Goal: Task Accomplishment & Management: Use online tool/utility

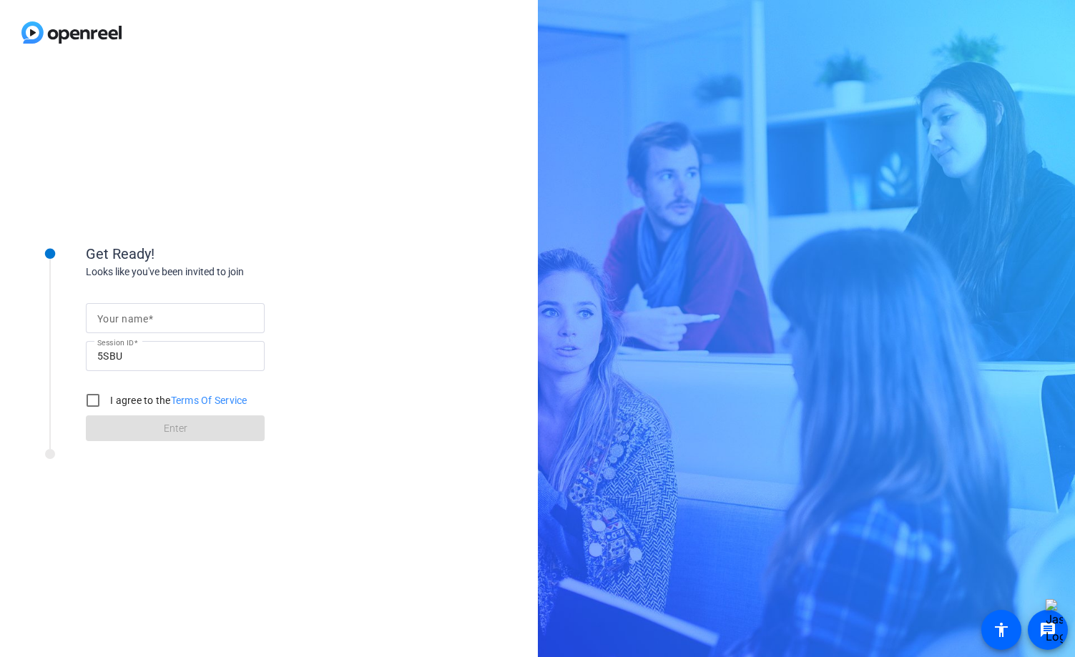
click at [117, 323] on mat-label "Your name" at bounding box center [122, 318] width 51 height 11
click at [117, 323] on input "Your name" at bounding box center [175, 318] width 156 height 17
type input "[PERSON_NAME]"
click at [88, 402] on input "I agree to the Terms Of Service" at bounding box center [93, 400] width 29 height 29
checkbox input "true"
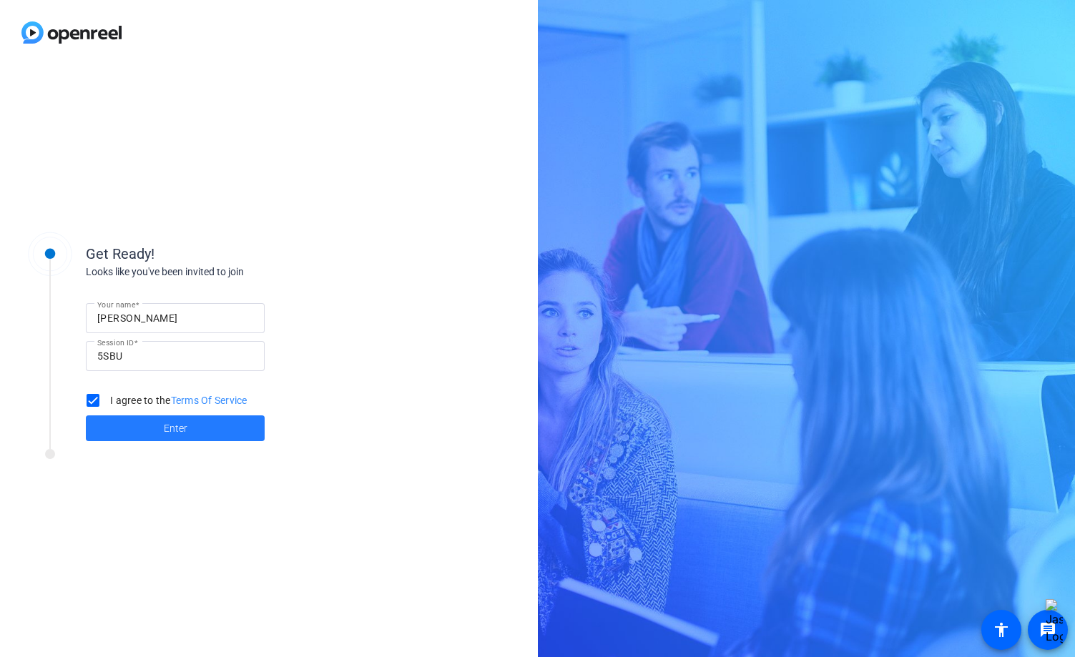
click at [174, 440] on span at bounding box center [175, 428] width 179 height 34
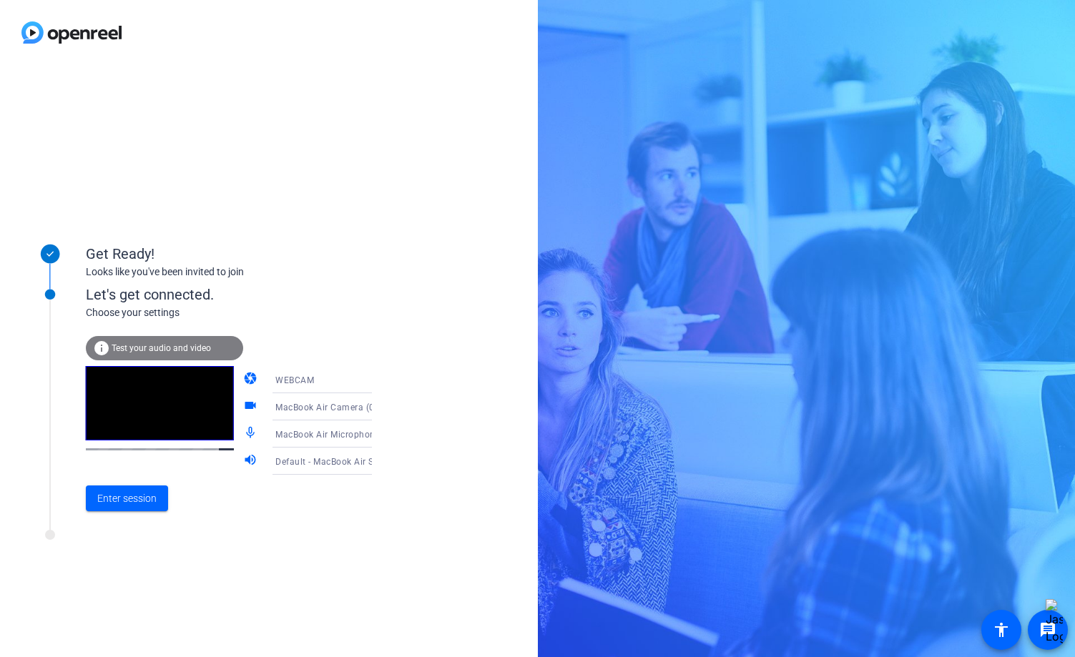
click at [243, 381] on mat-icon "camera" at bounding box center [251, 379] width 17 height 17
click at [243, 408] on mat-icon "videocam" at bounding box center [251, 406] width 17 height 17
click at [118, 423] on video at bounding box center [160, 403] width 148 height 74
click at [378, 377] on icon at bounding box center [386, 379] width 17 height 17
click at [359, 378] on div at bounding box center [537, 328] width 1075 height 657
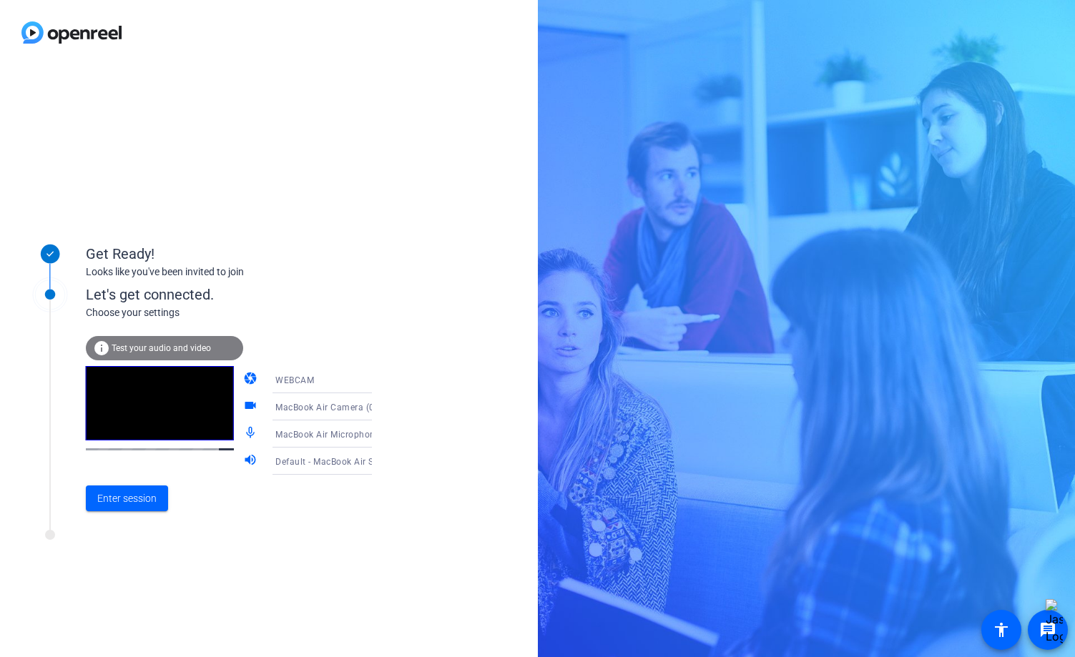
click at [378, 407] on icon at bounding box center [386, 406] width 17 height 17
click at [357, 407] on div at bounding box center [537, 328] width 1075 height 657
click at [102, 347] on mat-icon "info" at bounding box center [101, 348] width 17 height 17
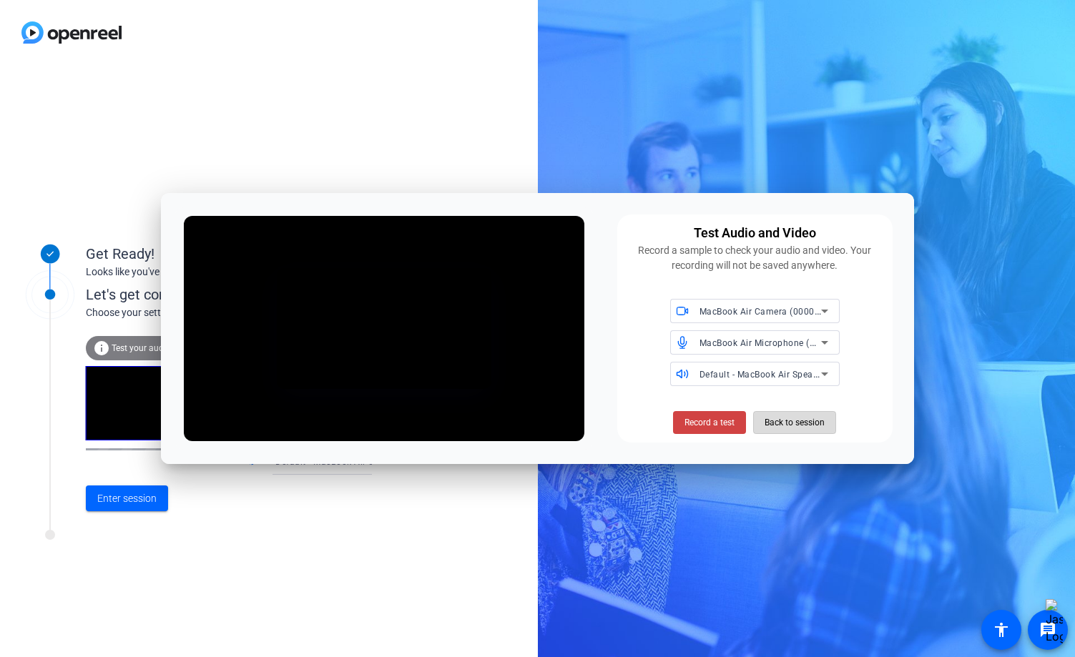
click at [810, 420] on span "Back to session" at bounding box center [794, 422] width 60 height 27
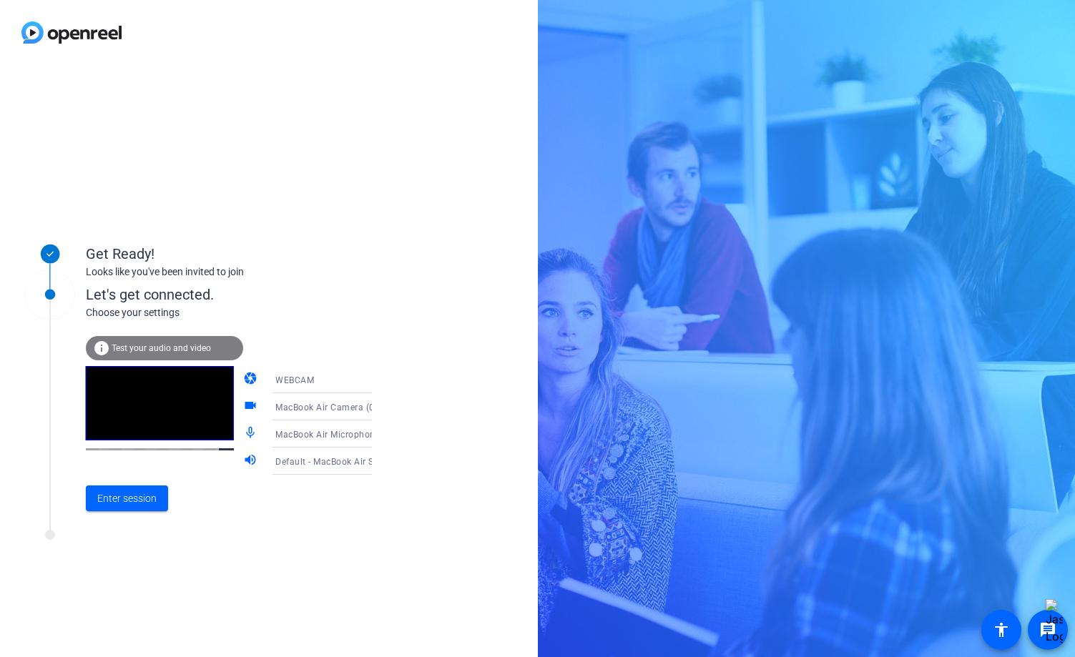
click at [243, 404] on mat-icon "videocam" at bounding box center [251, 406] width 17 height 17
click at [287, 404] on span "MacBook Air Camera (0000:0001)" at bounding box center [346, 406] width 142 height 11
click at [287, 405] on div at bounding box center [537, 328] width 1075 height 657
click at [128, 496] on span "Enter session" at bounding box center [126, 498] width 59 height 15
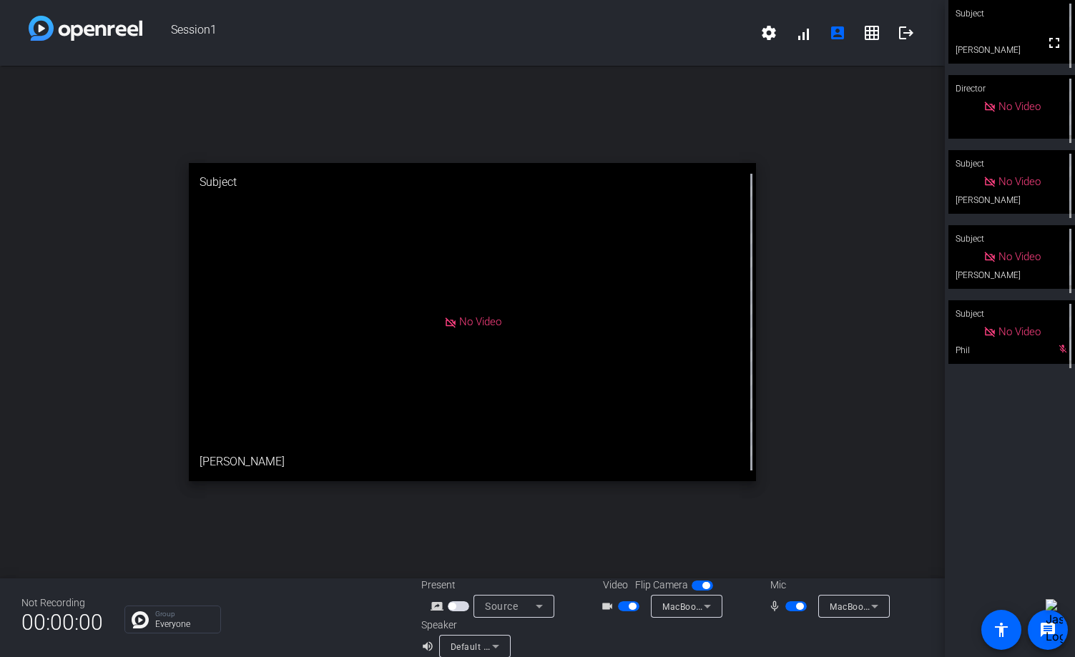
click at [630, 605] on span "button" at bounding box center [632, 606] width 7 height 7
click at [797, 604] on span "button" at bounding box center [799, 606] width 7 height 7
click at [789, 606] on span "button" at bounding box center [789, 606] width 7 height 7
click at [799, 630] on div at bounding box center [797, 638] width 251 height 40
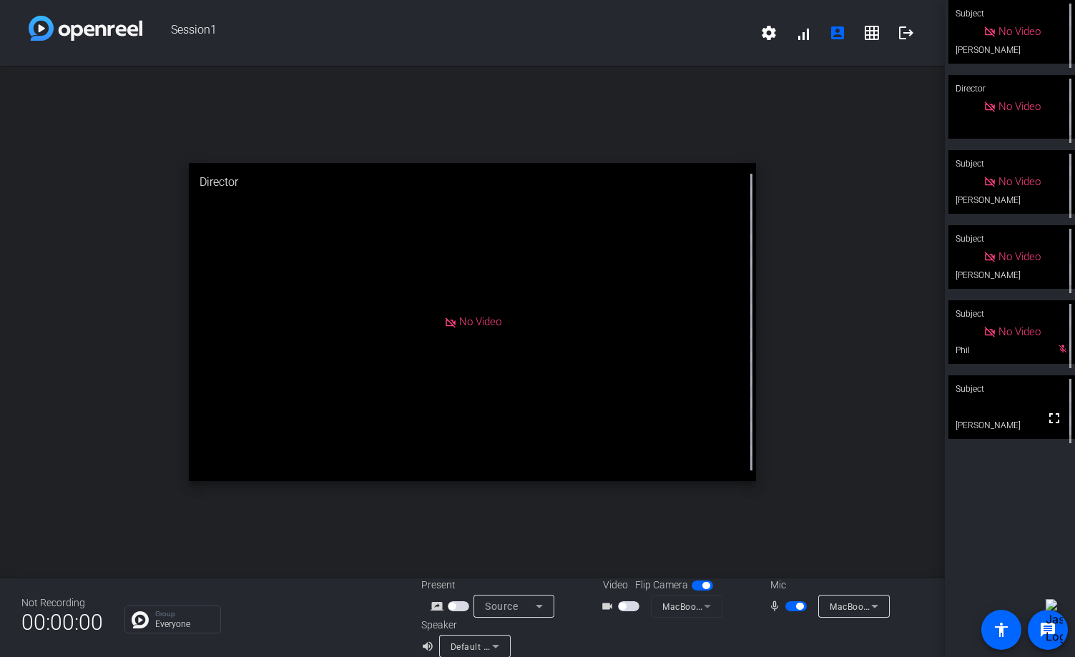
click at [798, 606] on span "button" at bounding box center [799, 606] width 7 height 7
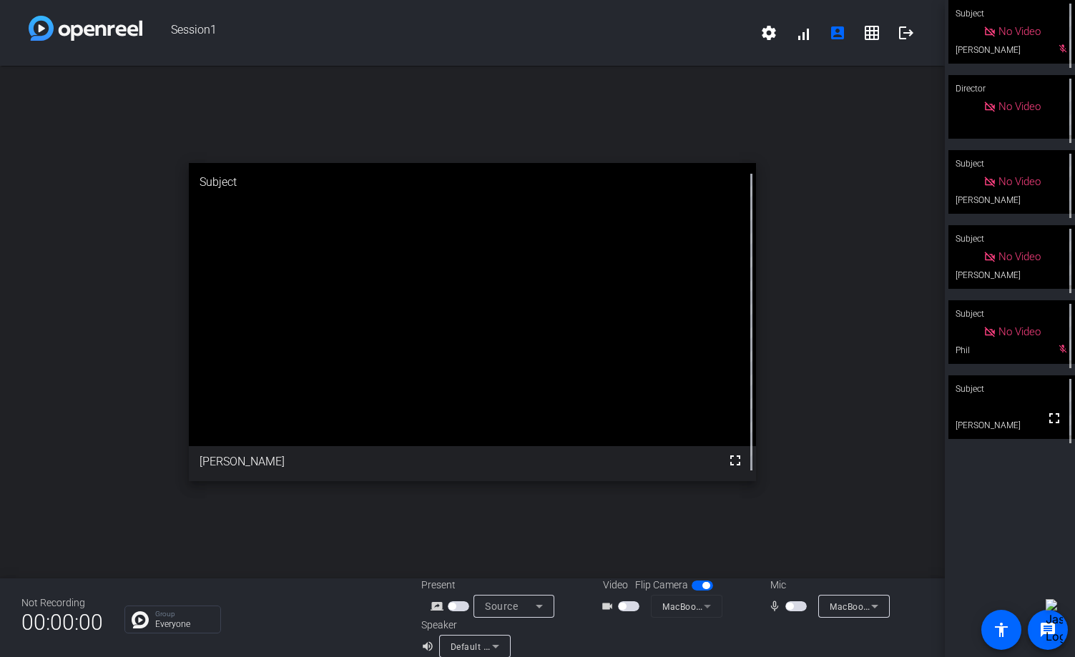
click at [798, 606] on span "button" at bounding box center [795, 606] width 21 height 10
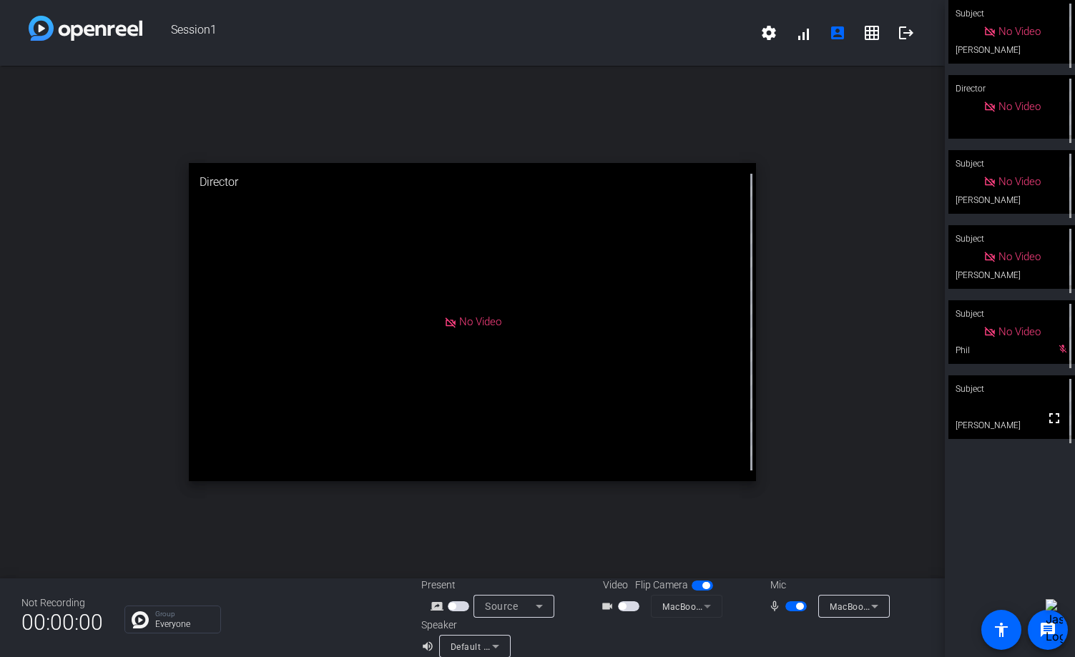
click at [798, 606] on span "button" at bounding box center [799, 606] width 7 height 7
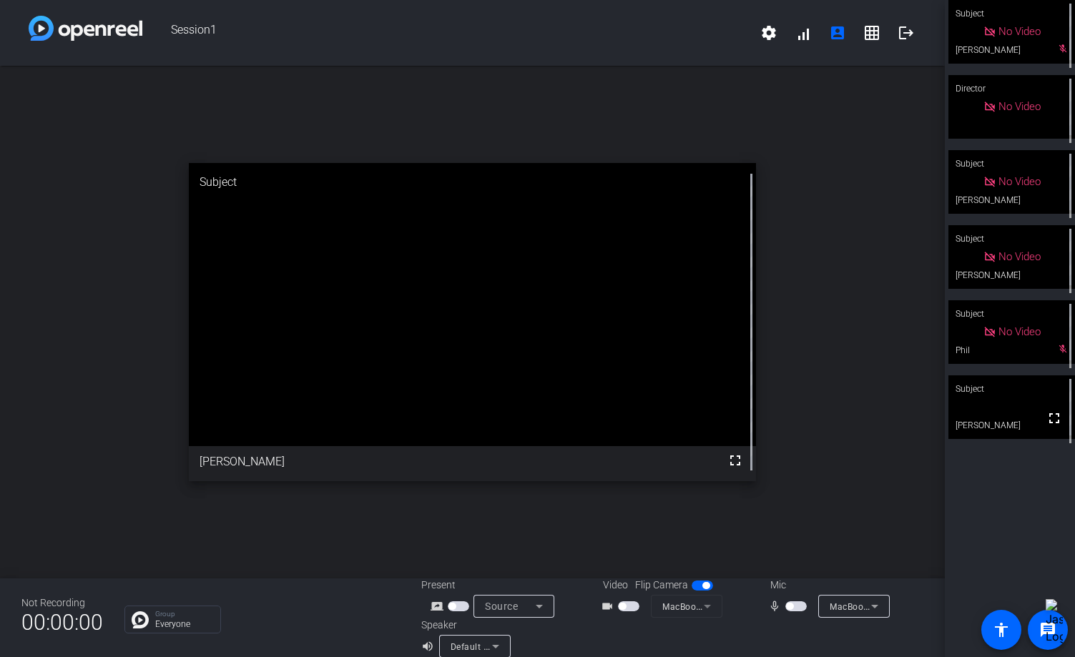
click at [794, 609] on span "button" at bounding box center [795, 606] width 21 height 10
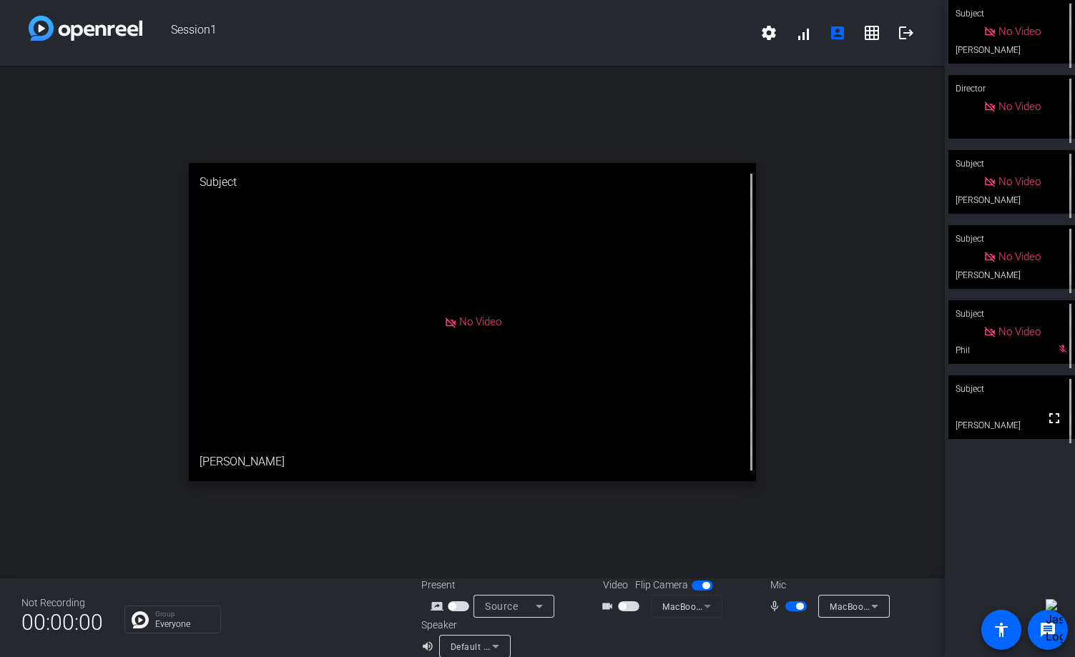
click at [796, 608] on span "button" at bounding box center [795, 606] width 21 height 10
